Goal: Navigation & Orientation: Find specific page/section

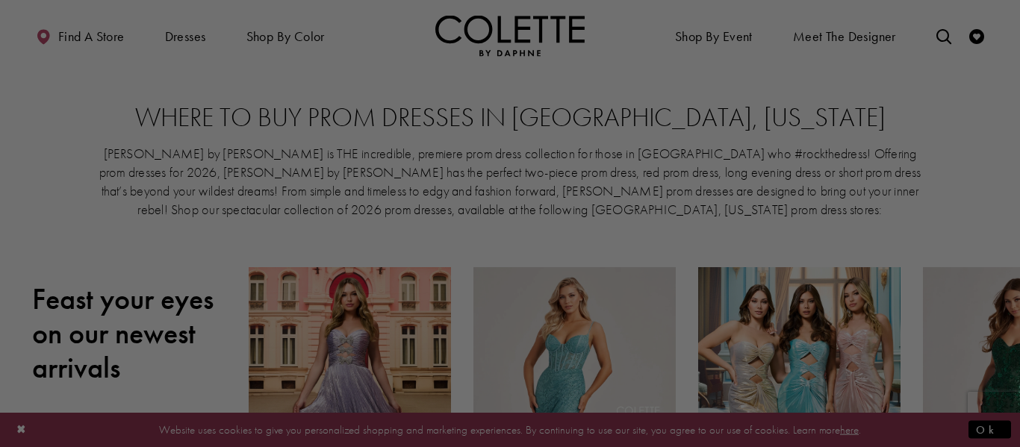
click at [440, 101] on div at bounding box center [515, 226] width 1030 height 452
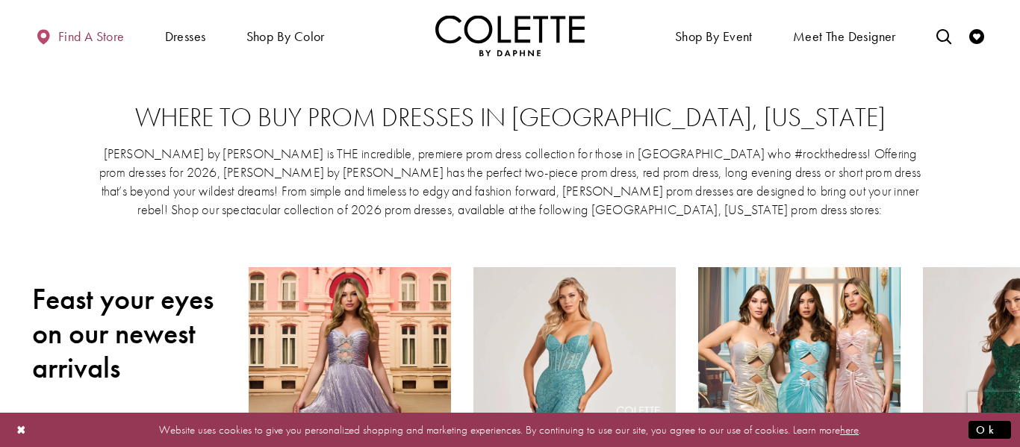
click at [84, 29] on span "Find a store" at bounding box center [91, 36] width 66 height 15
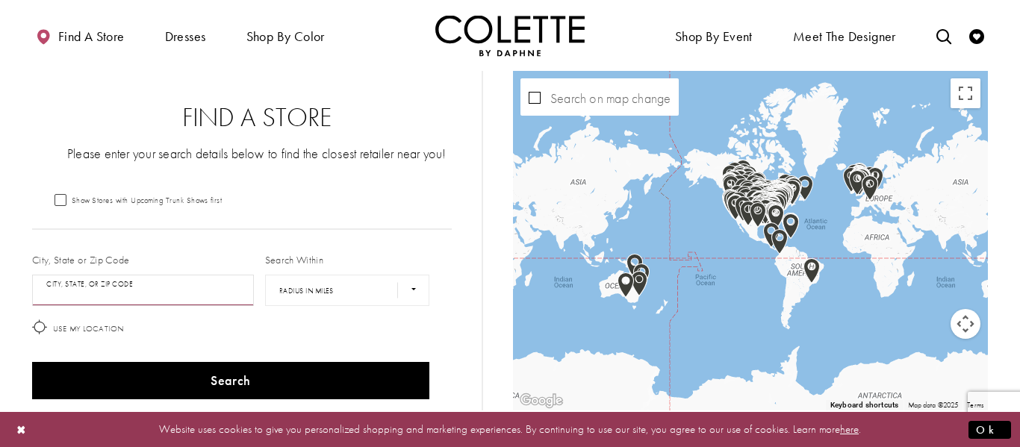
click at [139, 286] on input "City, State, or ZIP Code" at bounding box center [143, 290] width 222 height 31
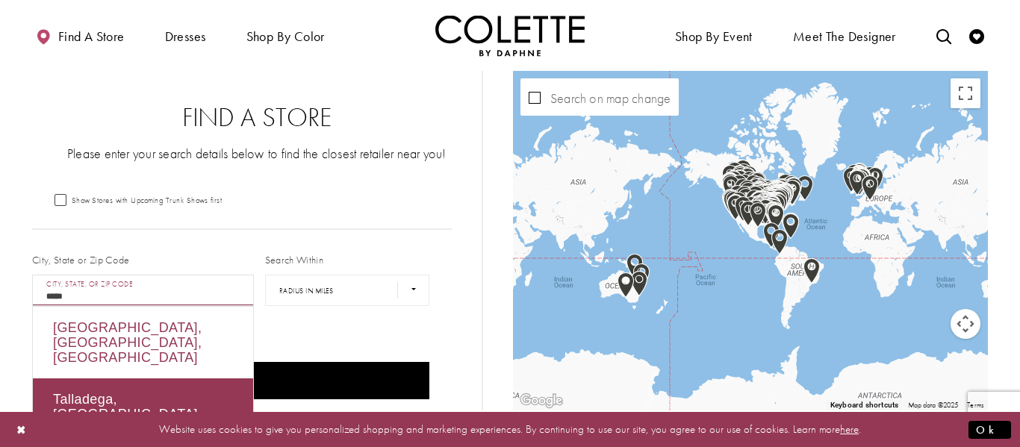
click at [131, 324] on div "[GEOGRAPHIC_DATA], [GEOGRAPHIC_DATA], [GEOGRAPHIC_DATA]" at bounding box center [143, 343] width 220 height 72
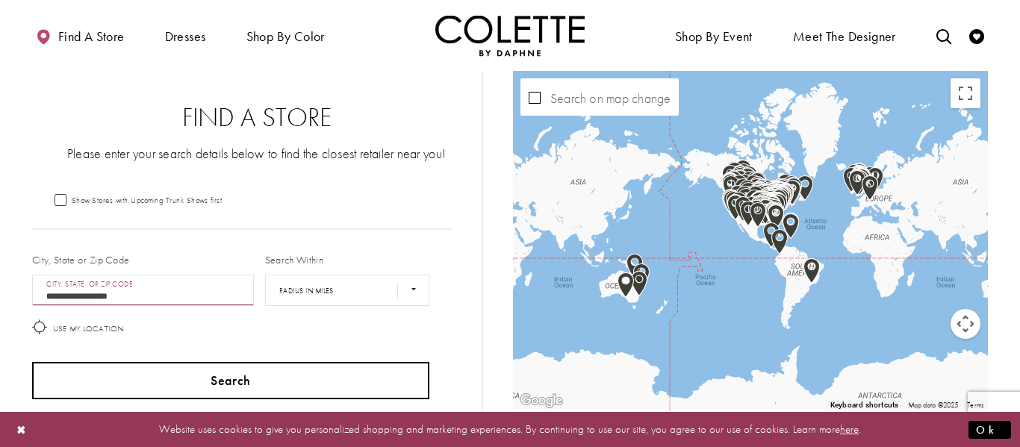
type input "**********"
click at [158, 378] on button "Search" at bounding box center [230, 380] width 397 height 37
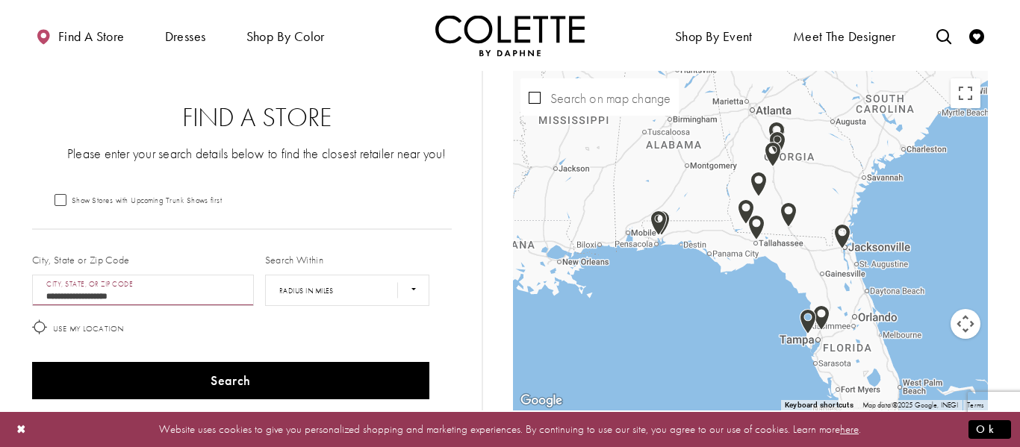
click at [757, 225] on img "Map with store locations" at bounding box center [756, 227] width 16 height 25
